Goal: Transaction & Acquisition: Purchase product/service

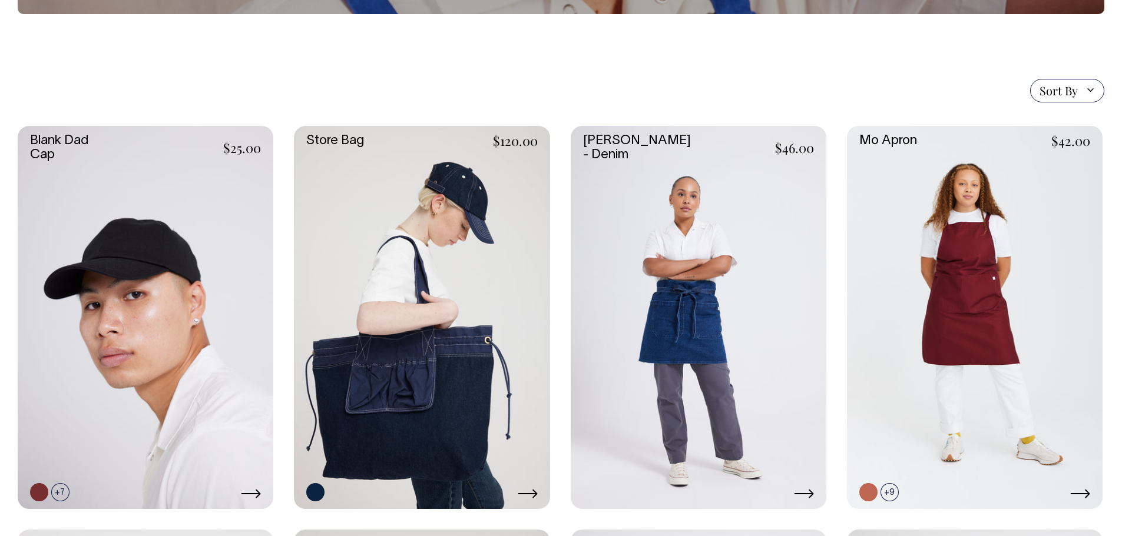
scroll to position [236, 0]
click at [534, 500] on link at bounding box center [528, 495] width 20 height 14
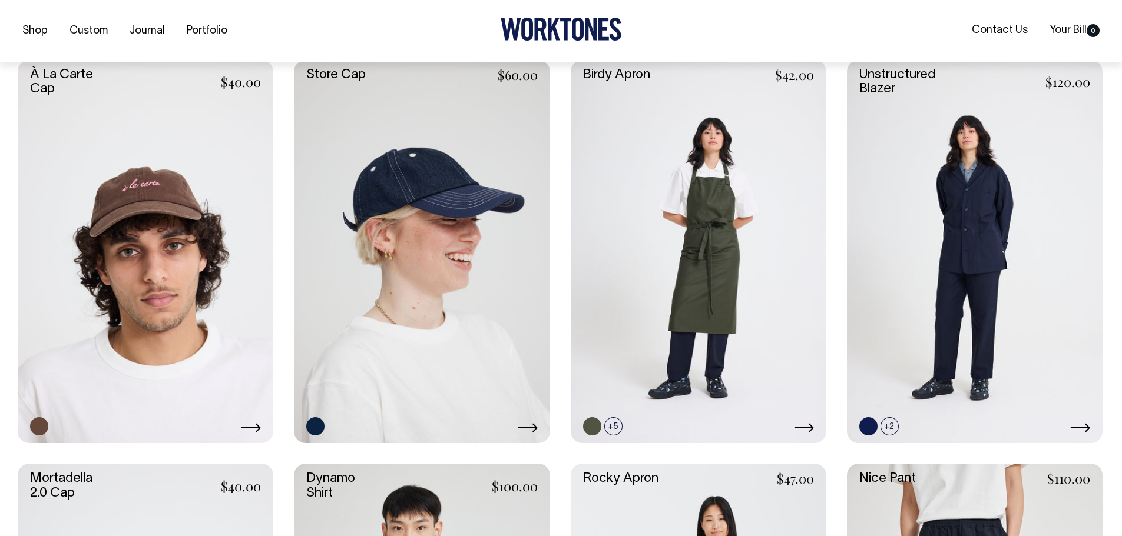
scroll to position [707, 0]
click at [533, 426] on icon at bounding box center [528, 427] width 20 height 9
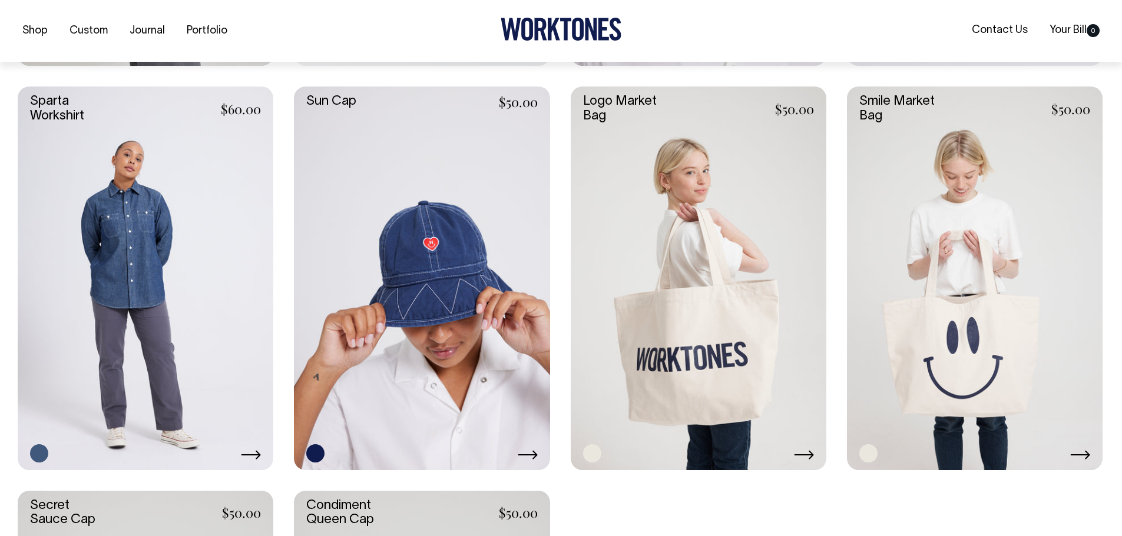
scroll to position [2296, 0]
drag, startPoint x: 553, startPoint y: 271, endPoint x: 558, endPoint y: 284, distance: 14.3
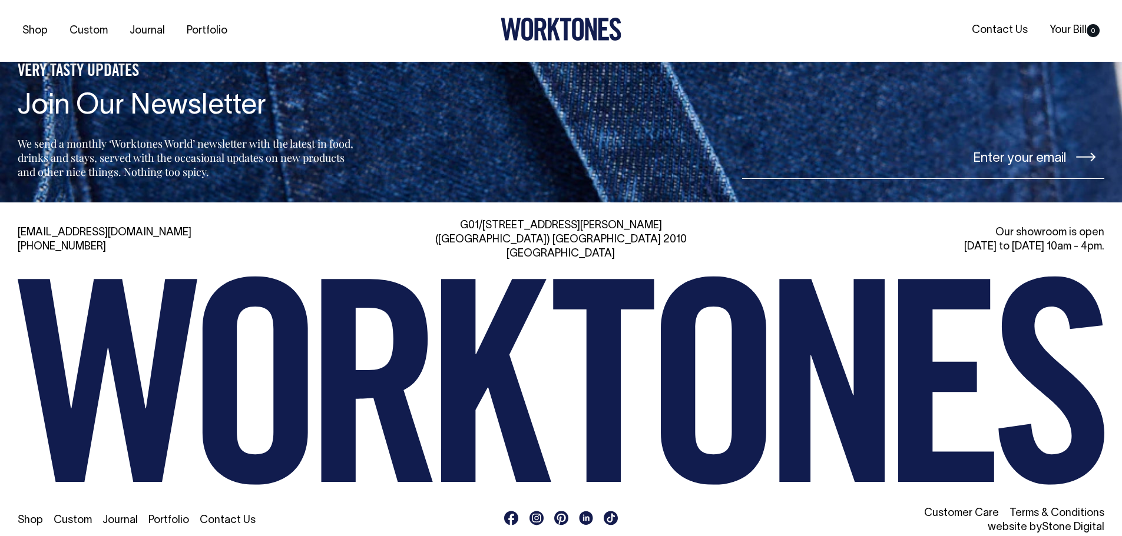
scroll to position [3268, 0]
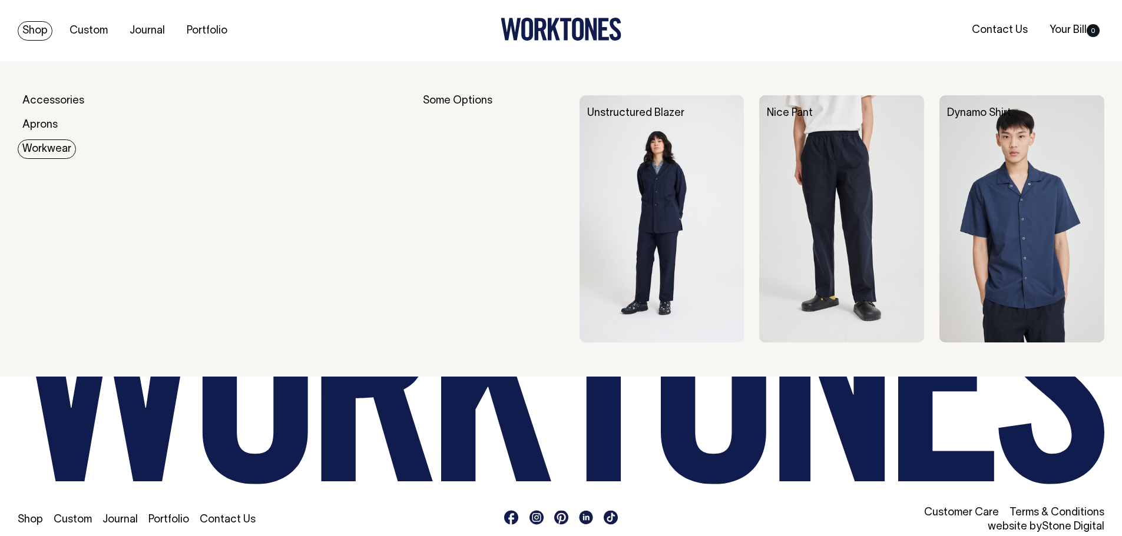
click at [45, 146] on link "Workwear" at bounding box center [47, 149] width 58 height 19
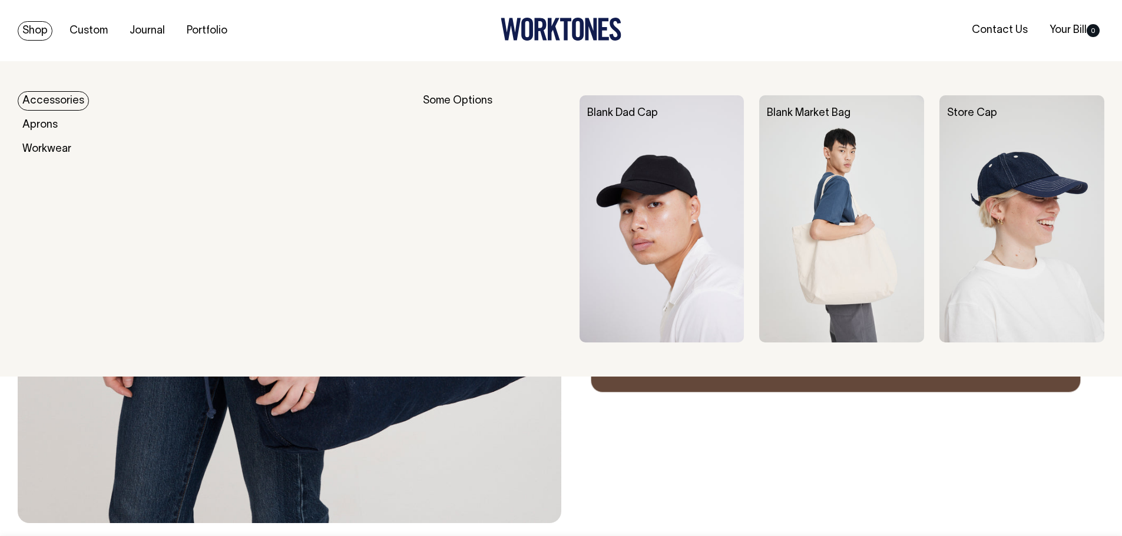
scroll to position [353, 0]
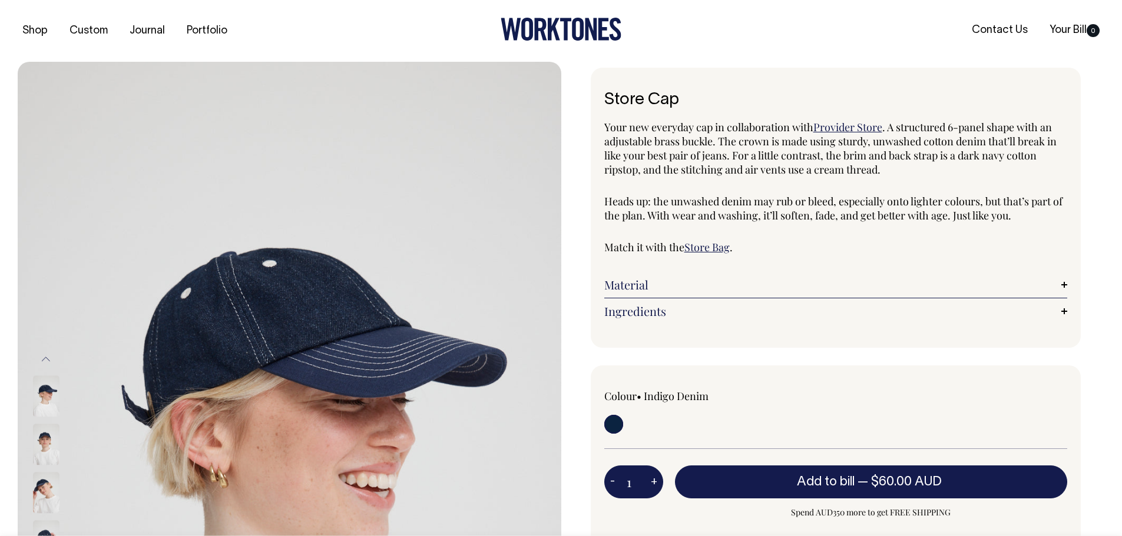
click at [44, 436] on img at bounding box center [46, 445] width 26 height 41
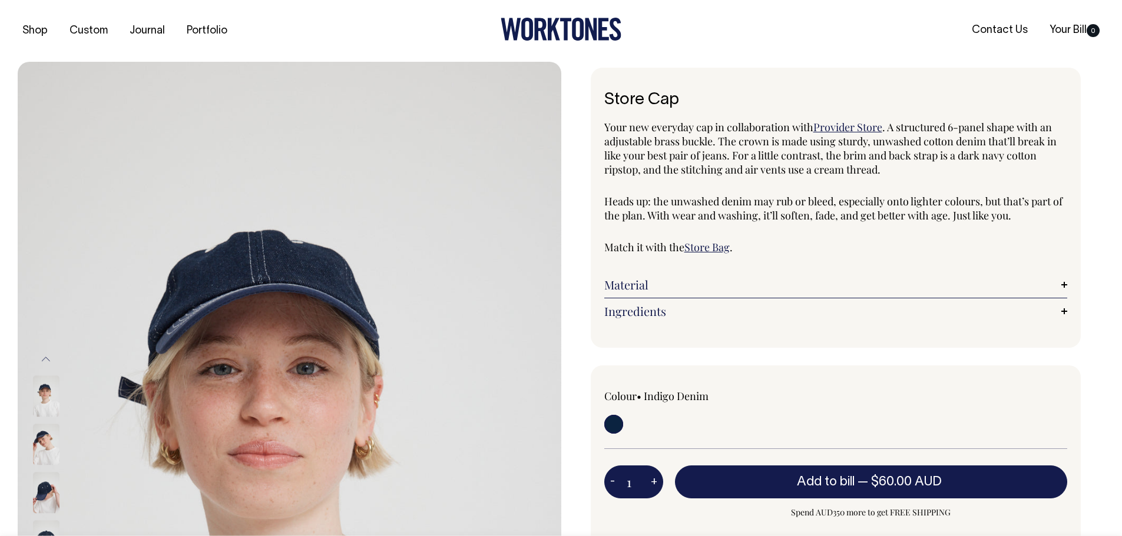
click at [54, 407] on img at bounding box center [46, 396] width 26 height 41
click at [48, 480] on img at bounding box center [46, 493] width 26 height 41
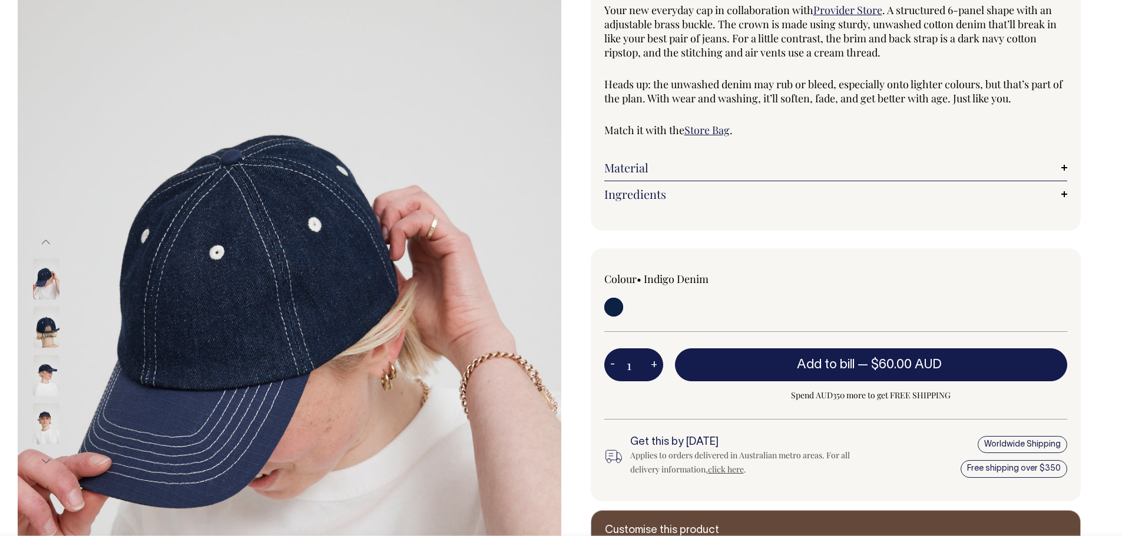
scroll to position [118, 0]
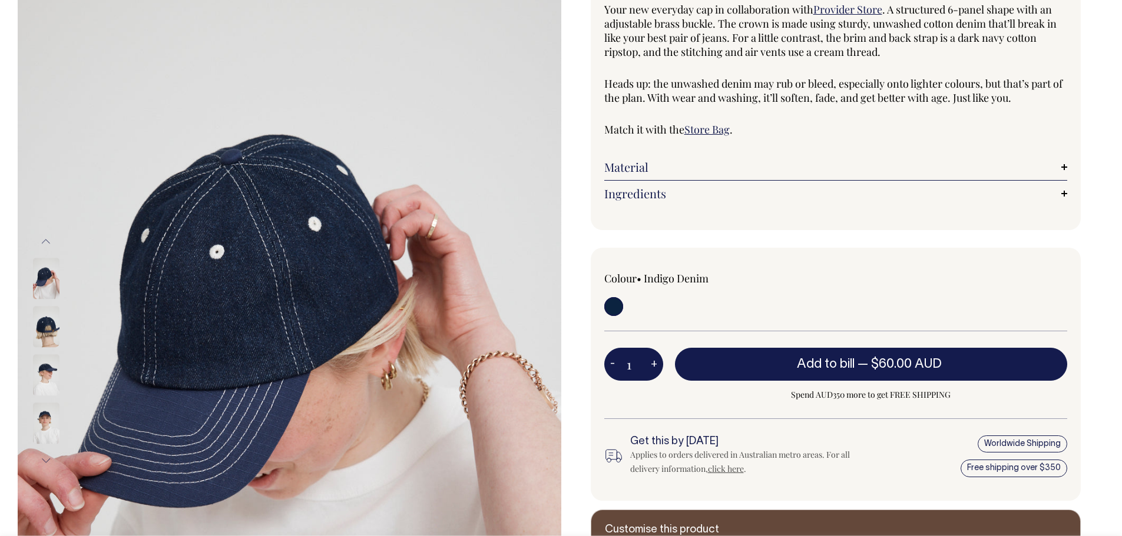
click at [57, 378] on img at bounding box center [46, 375] width 26 height 41
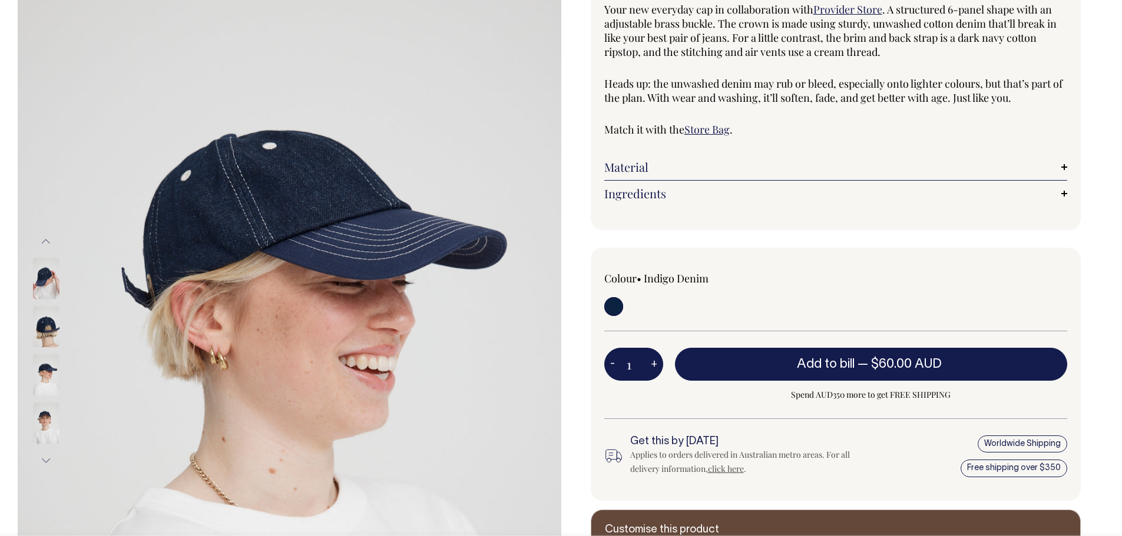
click at [48, 413] on img at bounding box center [46, 423] width 26 height 41
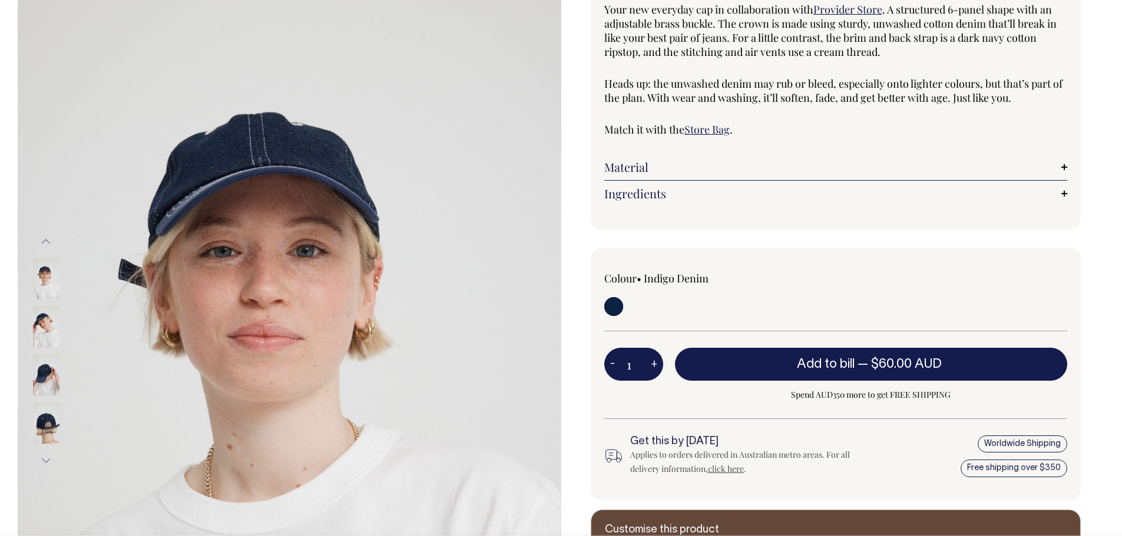
click at [50, 339] on img at bounding box center [46, 327] width 26 height 41
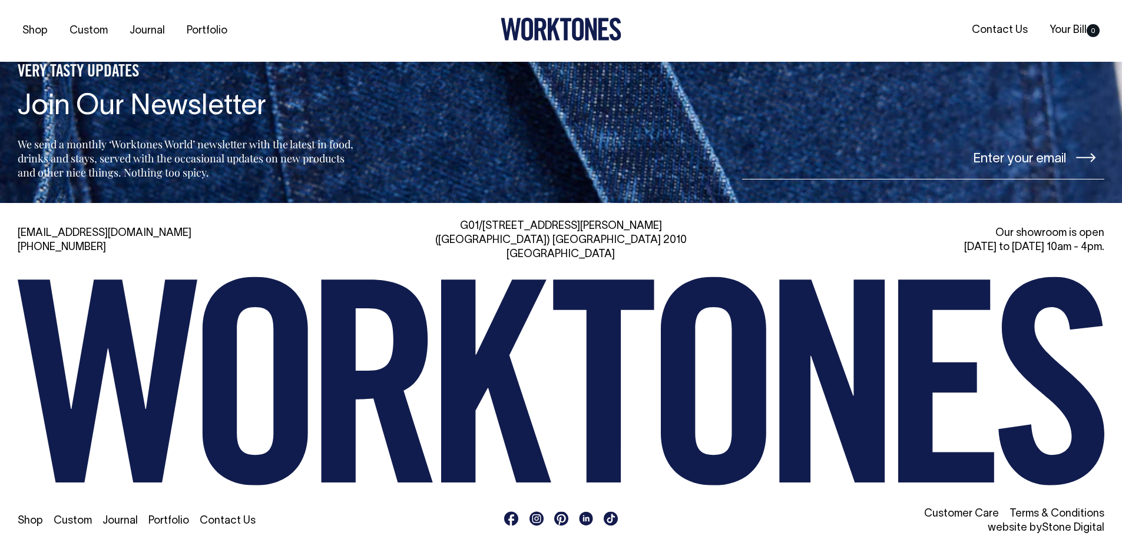
scroll to position [1279, 0]
